Goal: Check status: Check status

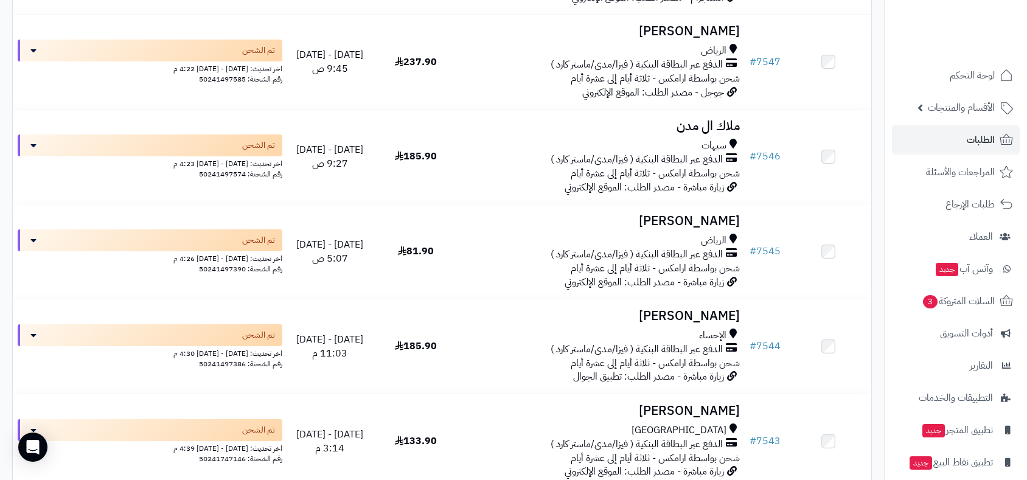
scroll to position [9315, 0]
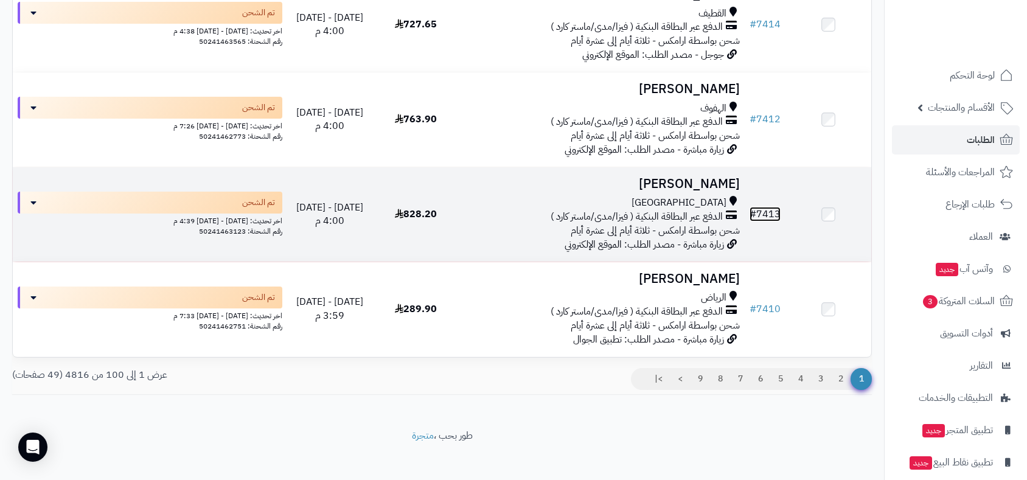
click at [774, 207] on link "# 7413" at bounding box center [764, 214] width 31 height 15
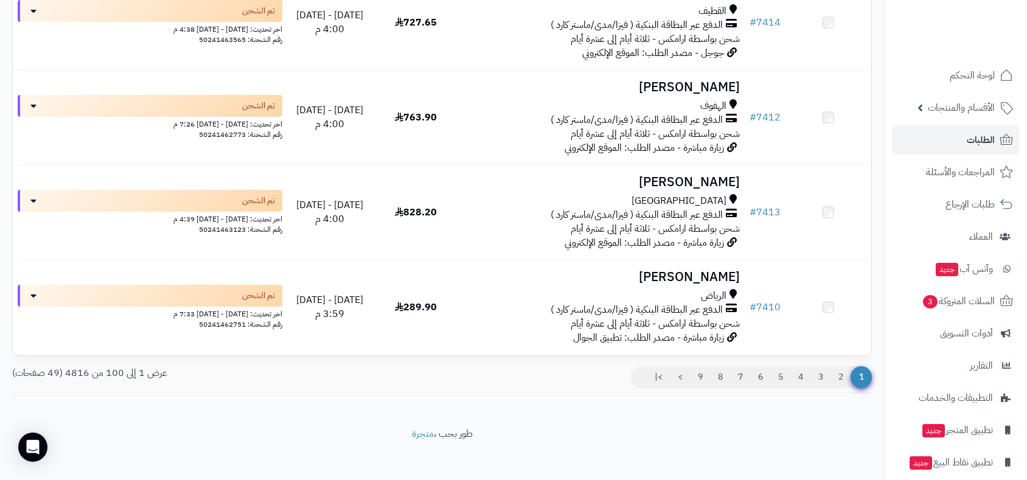
scroll to position [9315, 0]
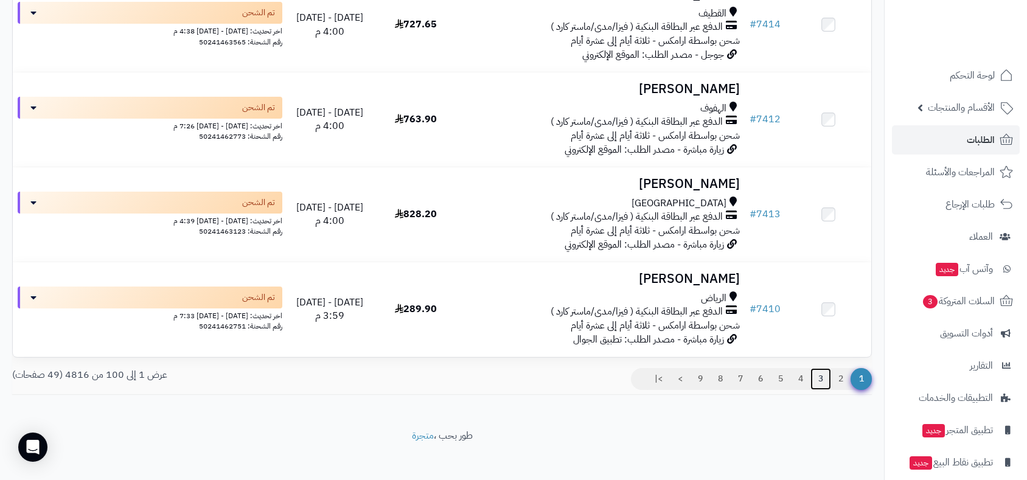
click at [815, 370] on link "3" at bounding box center [820, 379] width 21 height 22
click at [817, 370] on link "3" at bounding box center [820, 379] width 21 height 22
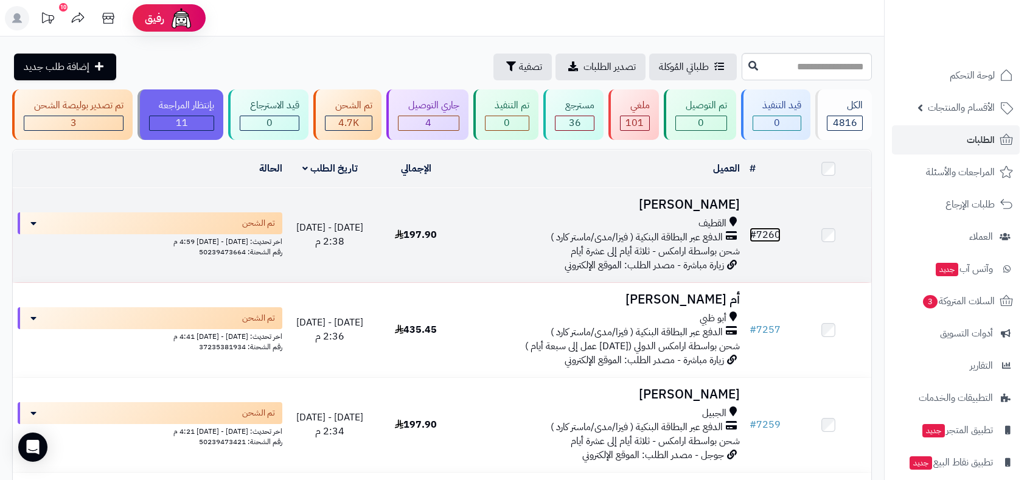
click at [772, 233] on link "# 7260" at bounding box center [764, 235] width 31 height 15
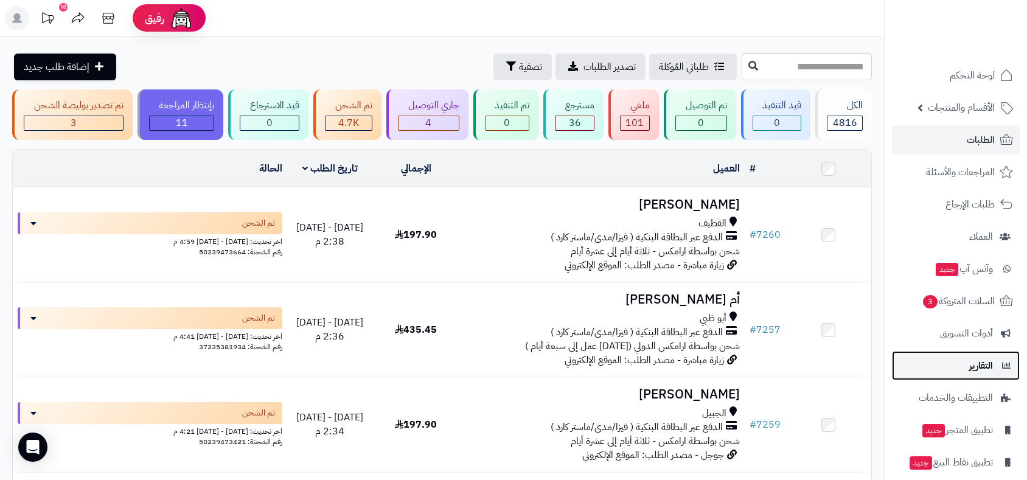
click at [974, 367] on span "التقارير" at bounding box center [981, 365] width 24 height 17
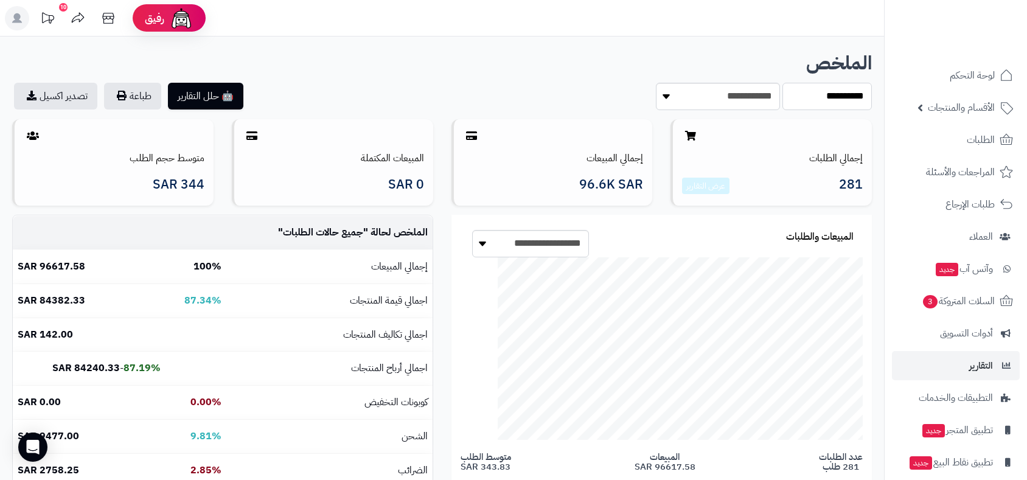
click at [802, 94] on select "**********" at bounding box center [826, 96] width 89 height 27
select select "******"
click at [782, 83] on select "**********" at bounding box center [826, 96] width 89 height 27
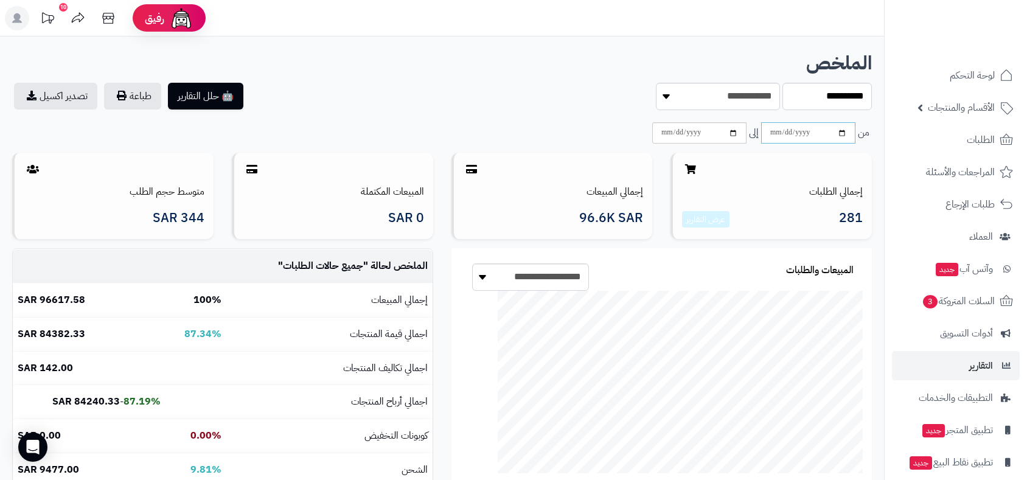
click at [839, 131] on input "date" at bounding box center [808, 132] width 94 height 21
type input "**********"
click at [731, 133] on input "date" at bounding box center [699, 132] width 94 height 21
type input "**********"
click at [67, 99] on link "تصدير اكسيل" at bounding box center [55, 96] width 83 height 27
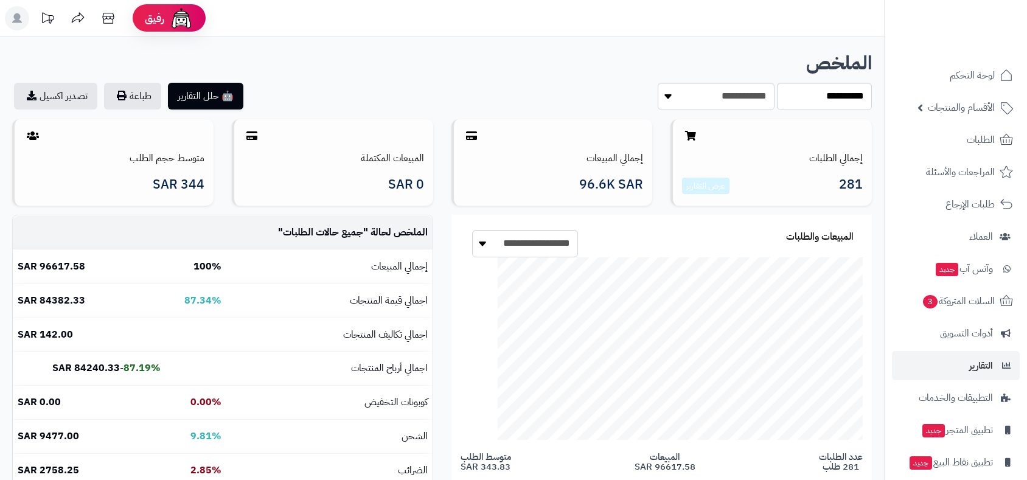
select select "******"
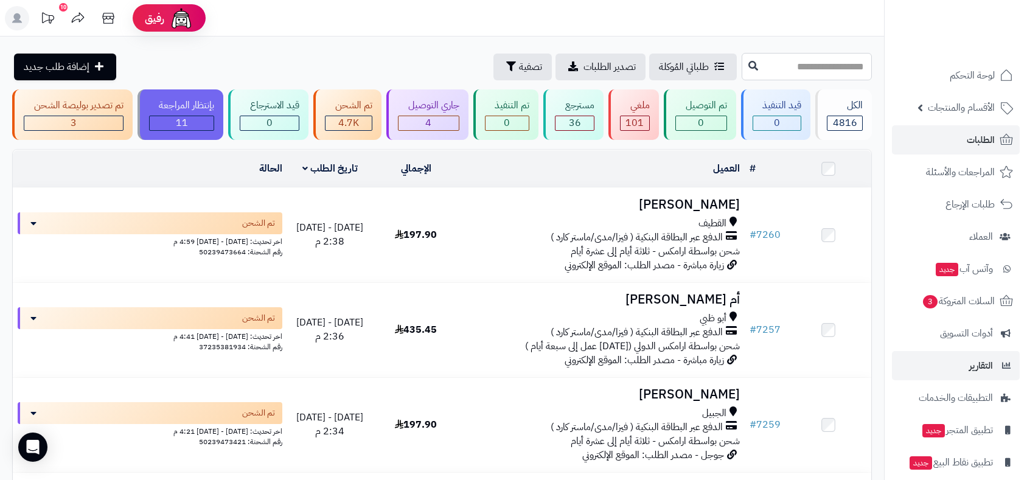
drag, startPoint x: 740, startPoint y: 63, endPoint x: 959, endPoint y: 137, distance: 231.0
click at [742, 63] on input "text" at bounding box center [807, 66] width 130 height 27
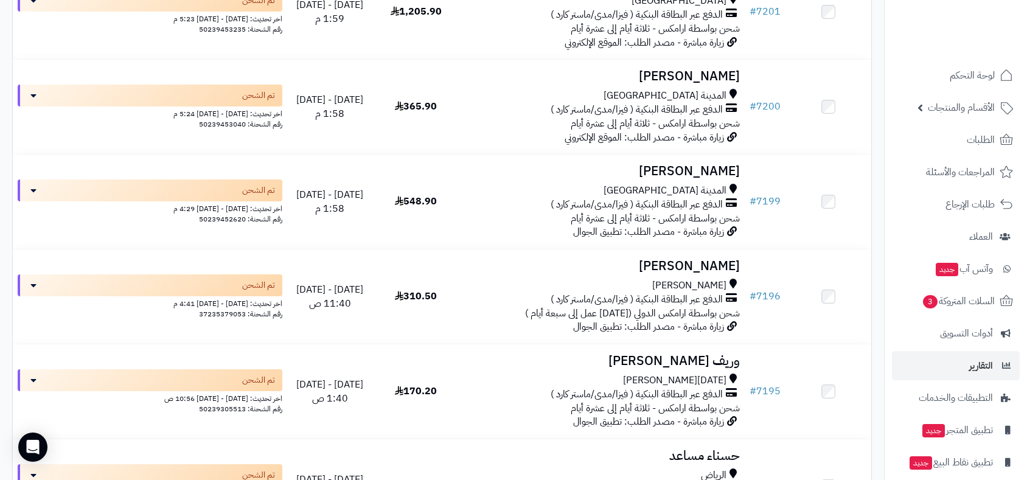
scroll to position [4867, 0]
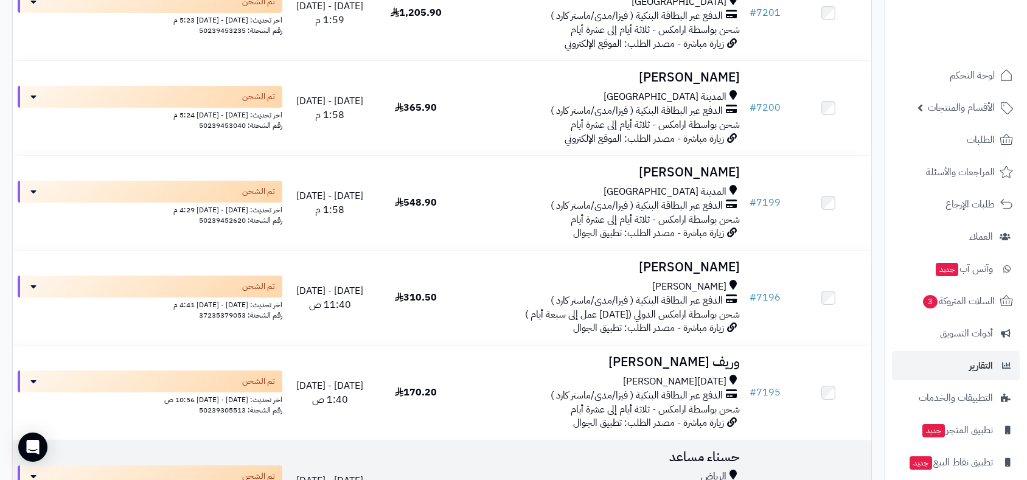
type input "*"
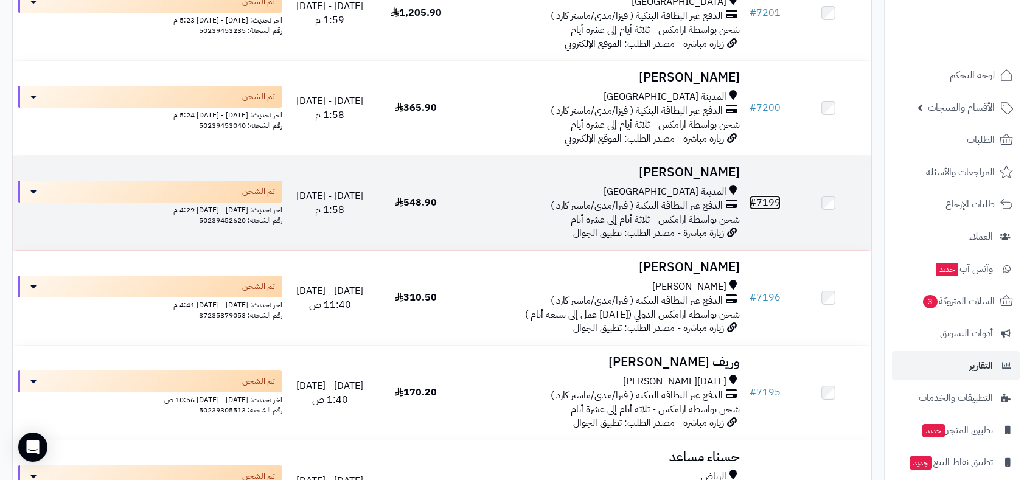
click at [776, 196] on link "# 7199" at bounding box center [764, 202] width 31 height 15
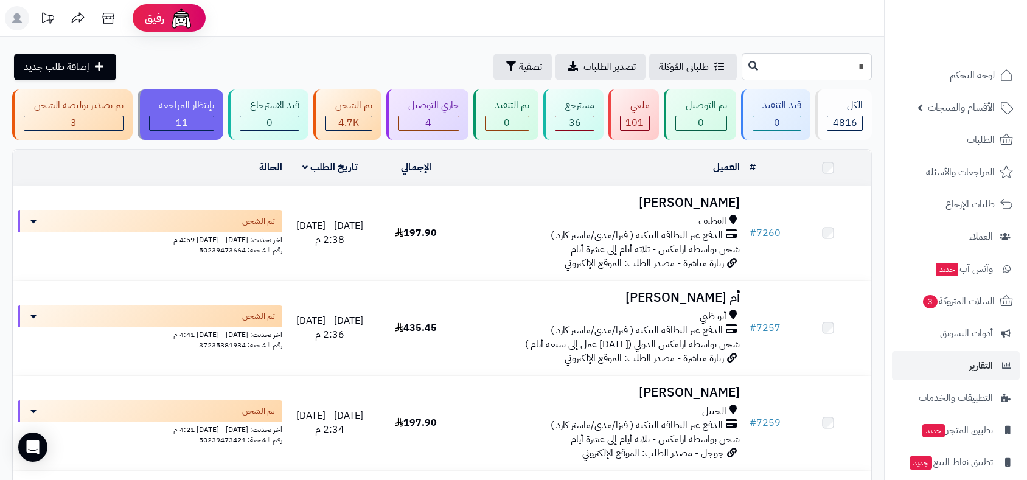
scroll to position [4866, 0]
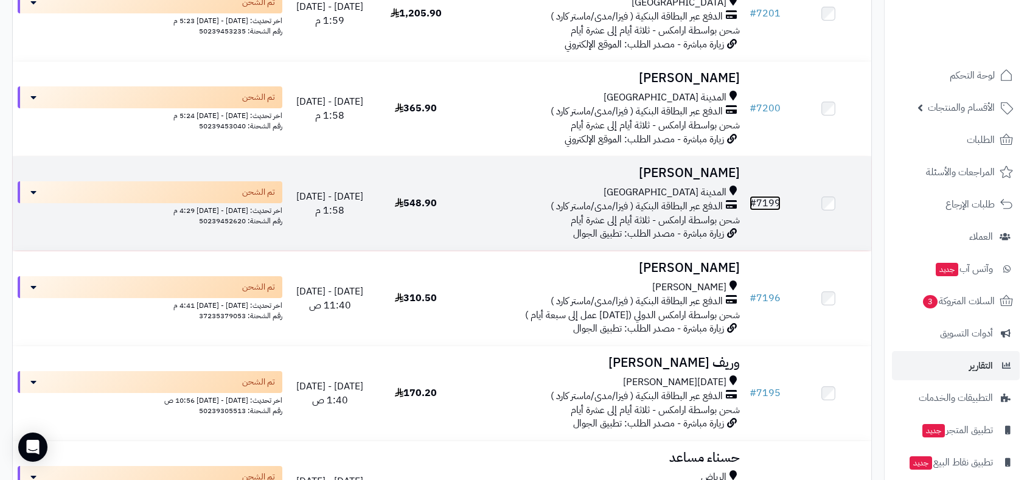
click at [762, 201] on link "# 7199" at bounding box center [764, 203] width 31 height 15
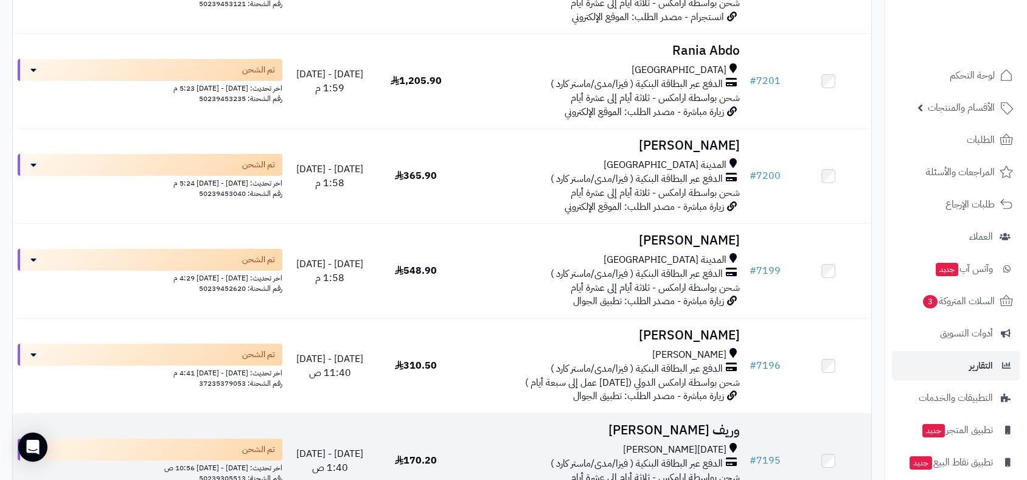
scroll to position [4798, 0]
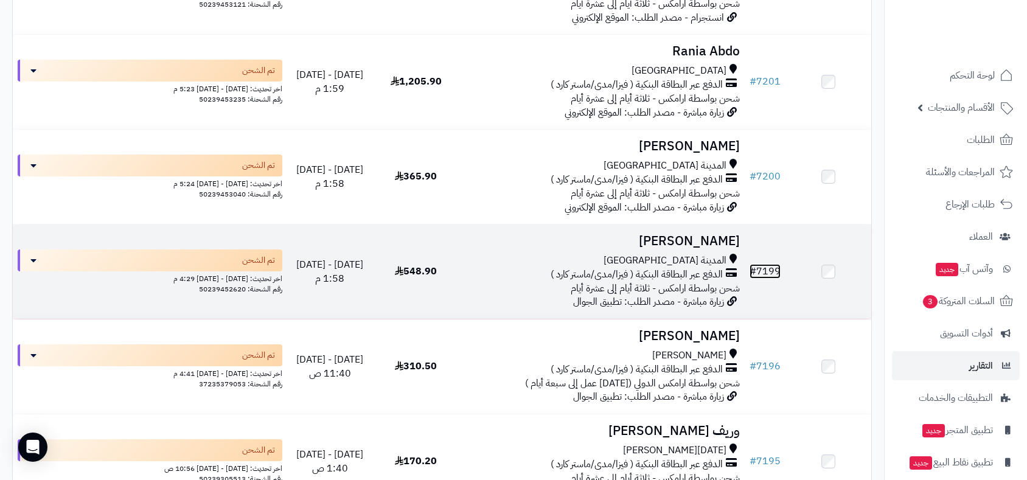
click at [770, 266] on link "# 7199" at bounding box center [764, 271] width 31 height 15
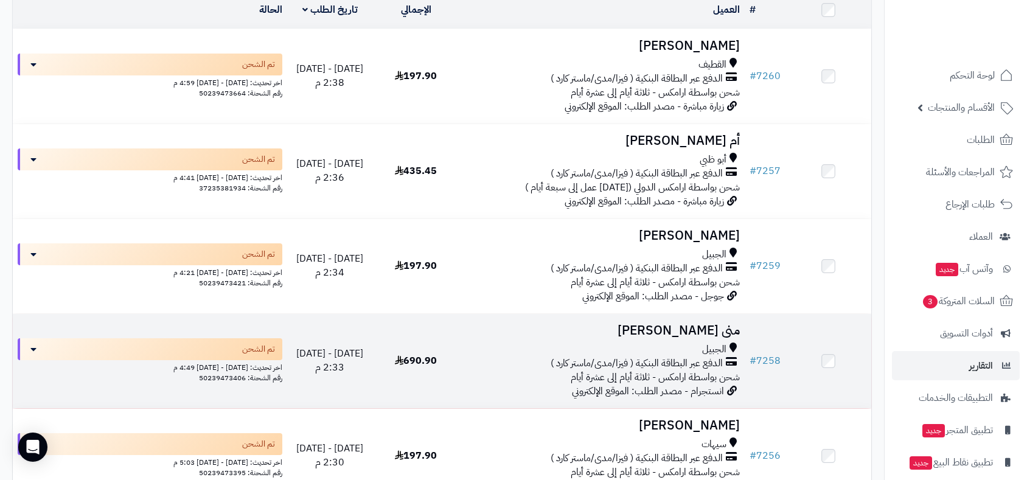
scroll to position [135, 0]
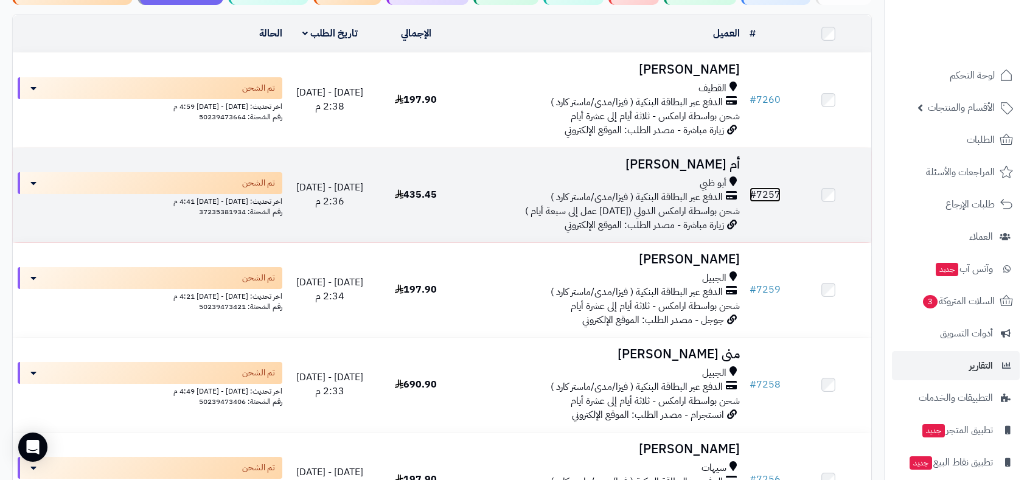
click at [772, 192] on link "# 7257" at bounding box center [764, 194] width 31 height 15
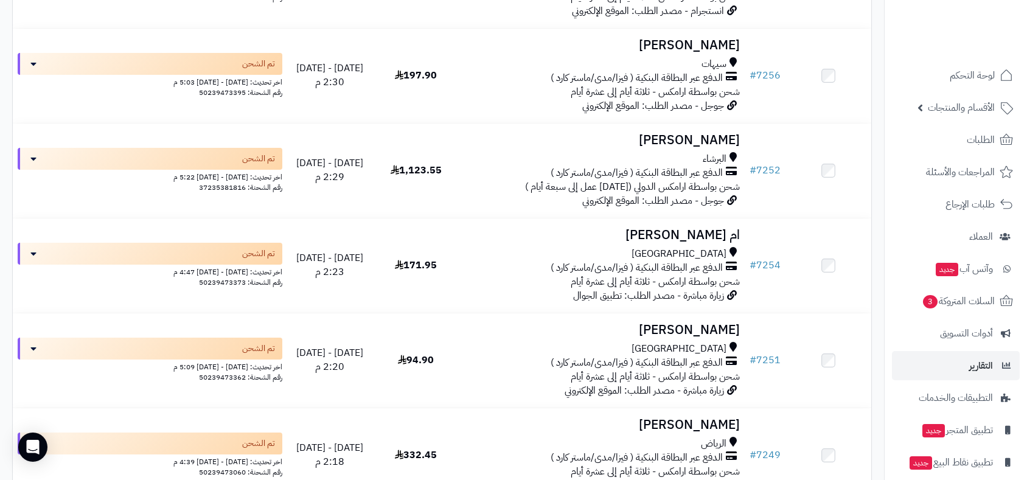
scroll to position [540, 0]
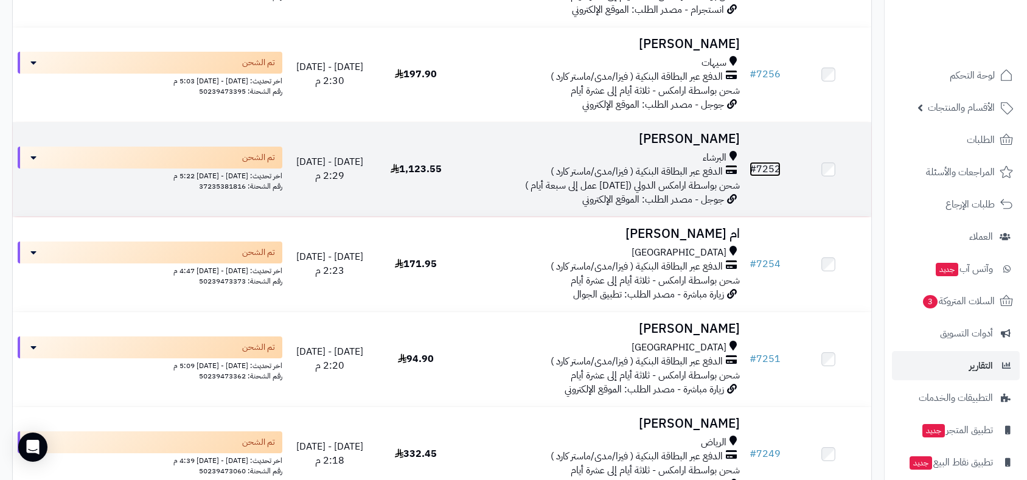
click at [762, 163] on link "# 7252" at bounding box center [764, 169] width 31 height 15
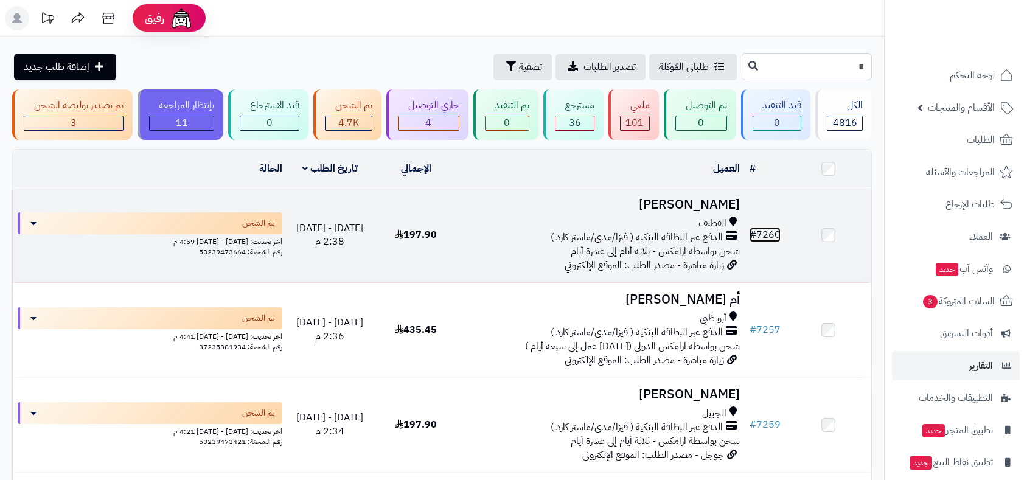
click at [769, 234] on link "# 7260" at bounding box center [764, 235] width 31 height 15
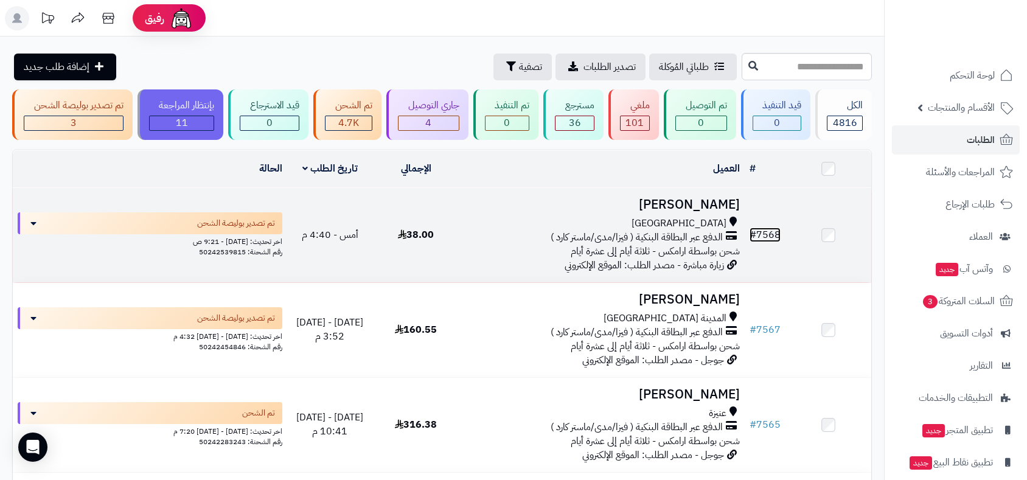
click at [770, 229] on link "# 7568" at bounding box center [764, 235] width 31 height 15
